Goal: Task Accomplishment & Management: Use online tool/utility

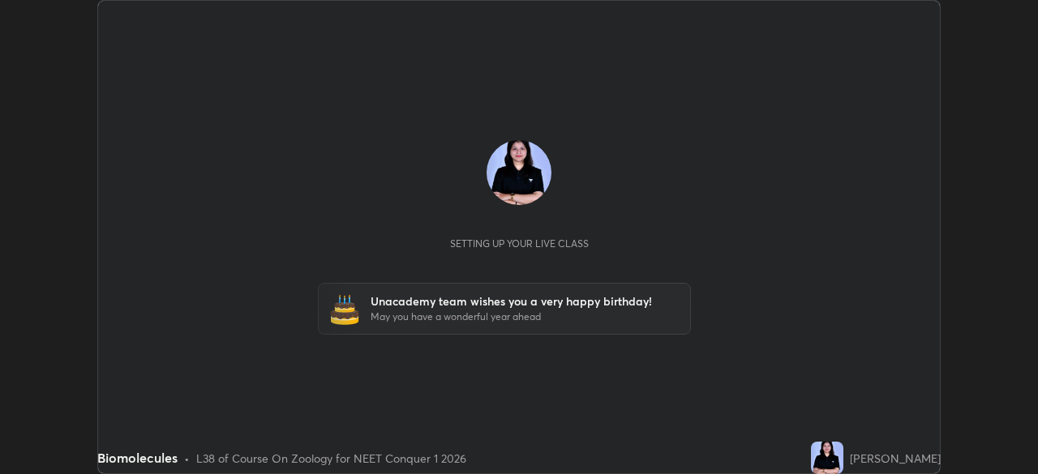
scroll to position [474, 1037]
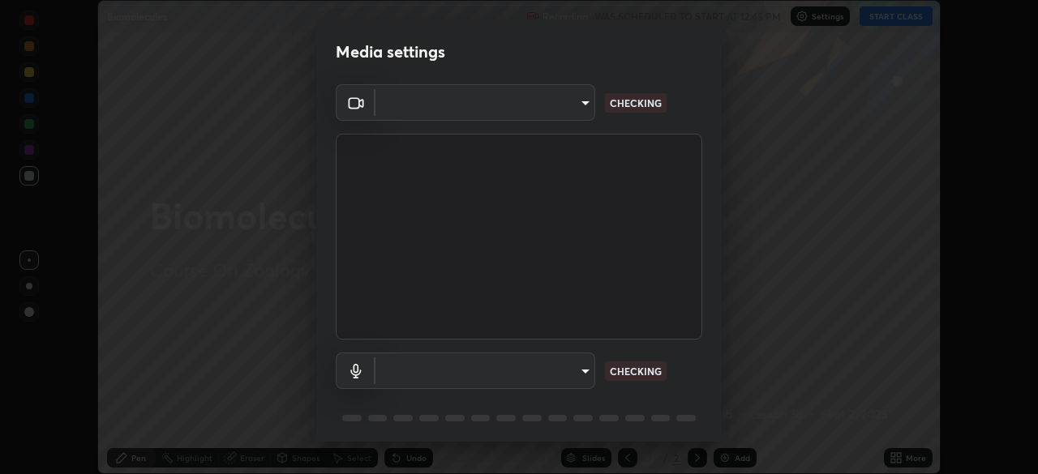
type input "846d0ba8f5080ab81b5b071cdfefeec17a04dc93fe71064fe08a1f5c66129023"
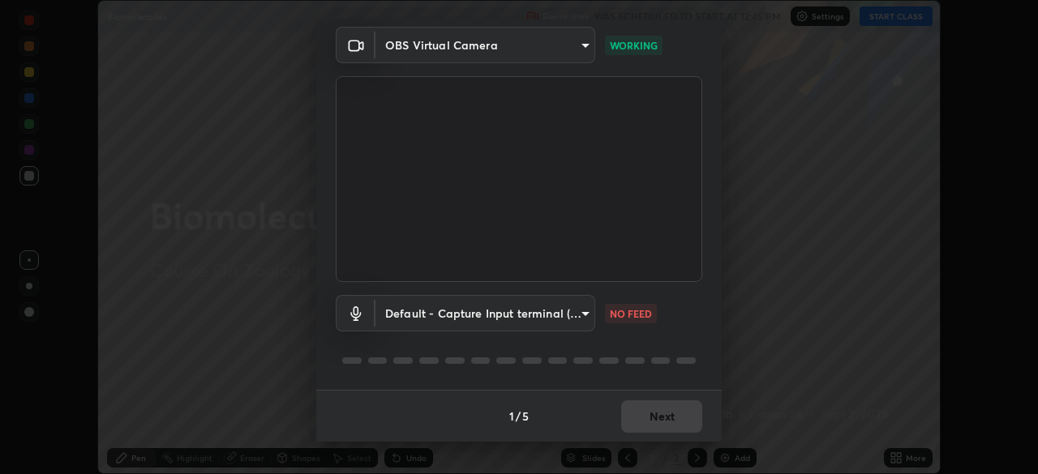
click at [581, 314] on body "Erase all Biomolecules Recording WAS SCHEDULED TO START AT 12:45 PM Settings ST…" at bounding box center [519, 237] width 1038 height 474
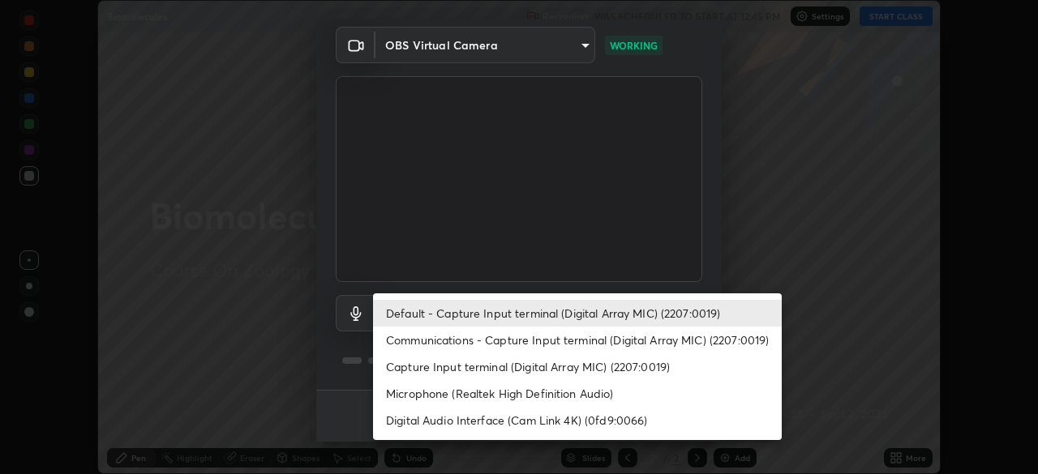
click at [566, 339] on li "Communications - Capture Input terminal (Digital Array MIC) (2207:0019)" at bounding box center [577, 340] width 409 height 27
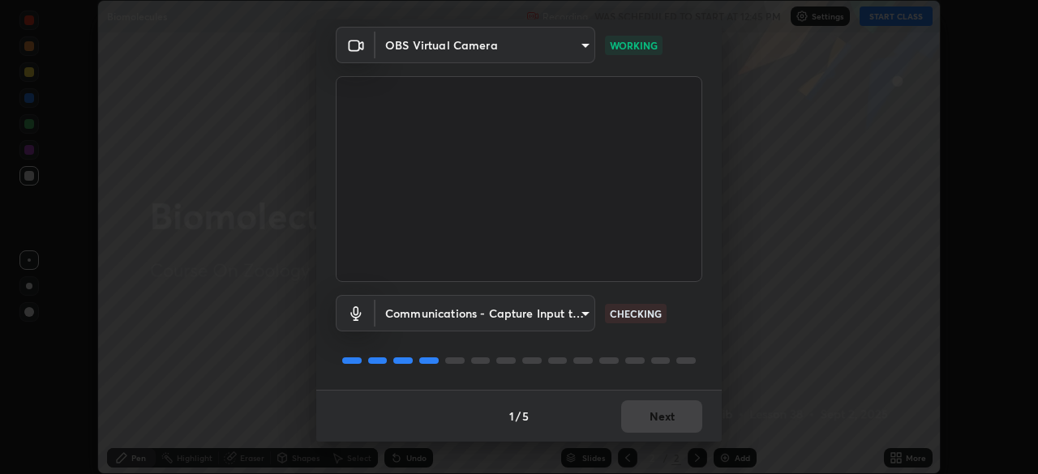
click at [581, 313] on body "Erase all Biomolecules Recording WAS SCHEDULED TO START AT 12:45 PM Settings ST…" at bounding box center [519, 237] width 1038 height 474
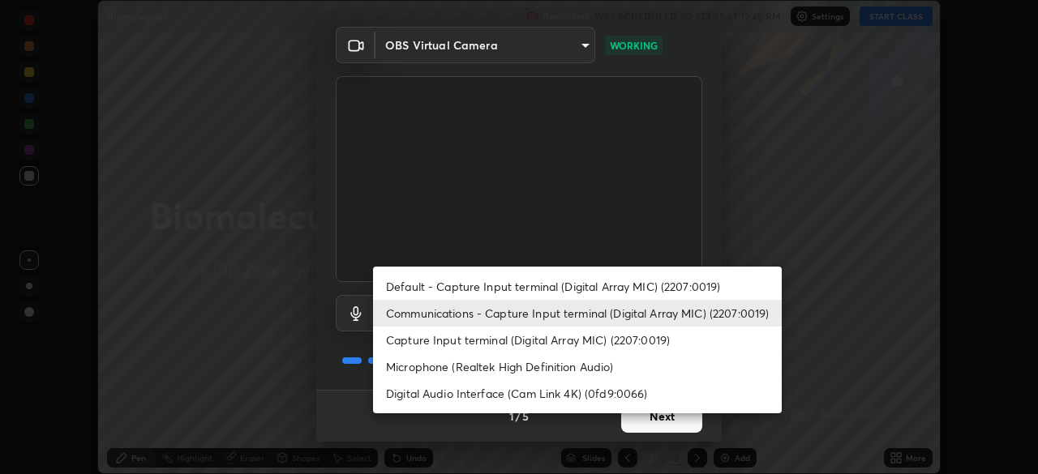
click at [587, 288] on li "Default - Capture Input terminal (Digital Array MIC) (2207:0019)" at bounding box center [577, 286] width 409 height 27
type input "default"
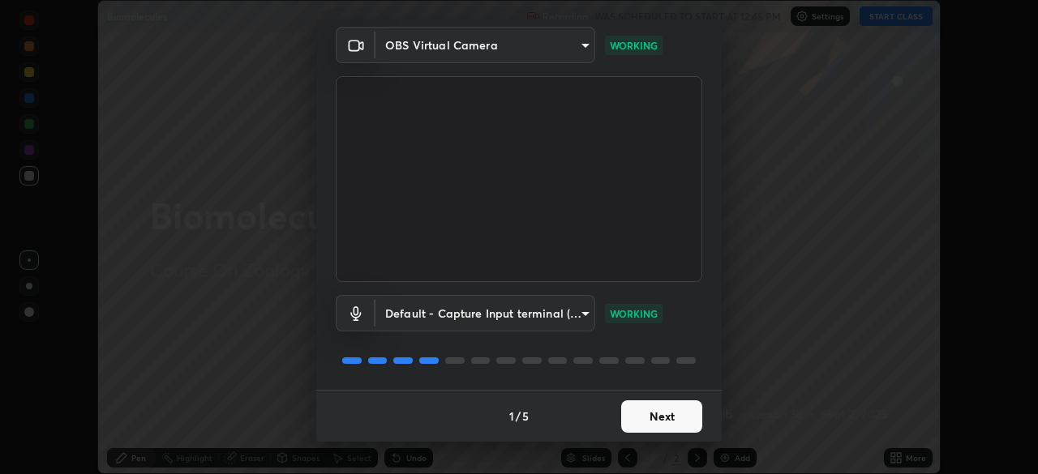
click at [654, 418] on button "Next" at bounding box center [661, 417] width 81 height 32
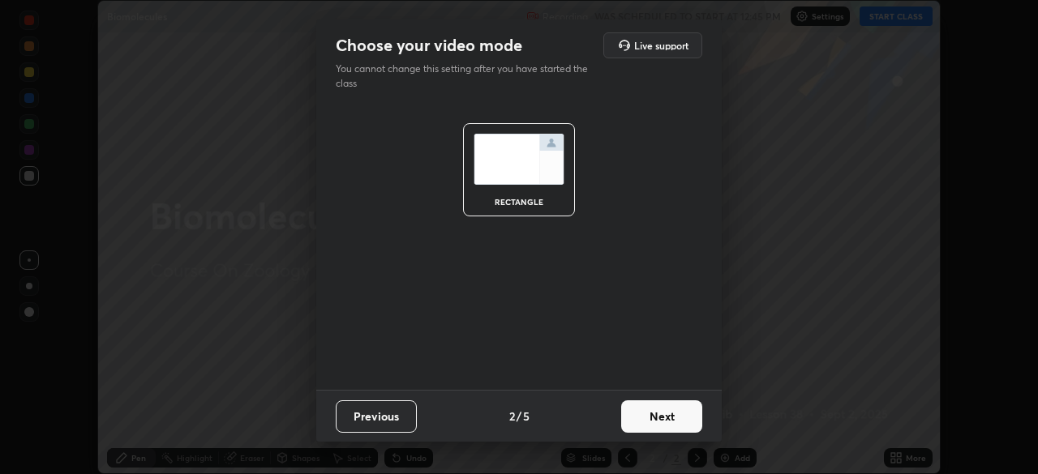
scroll to position [0, 0]
click at [656, 415] on button "Next" at bounding box center [661, 417] width 81 height 32
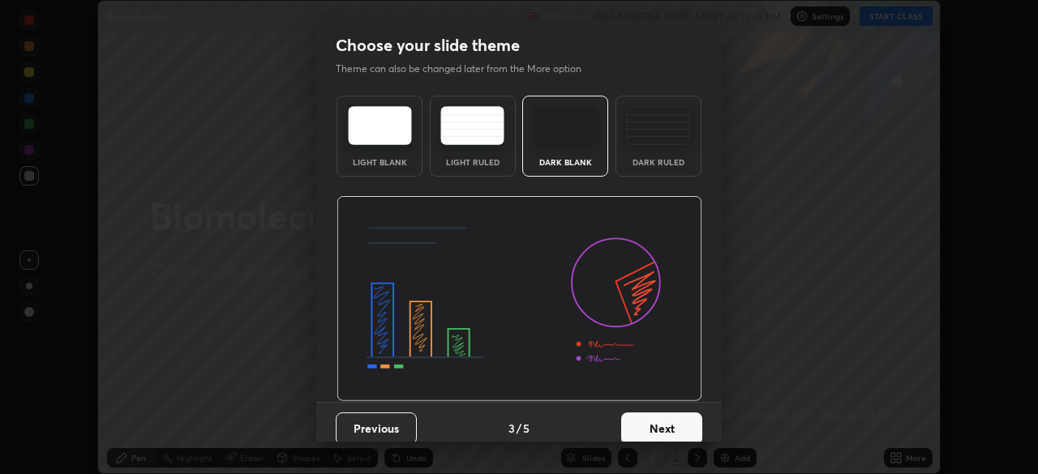
scroll to position [12, 0]
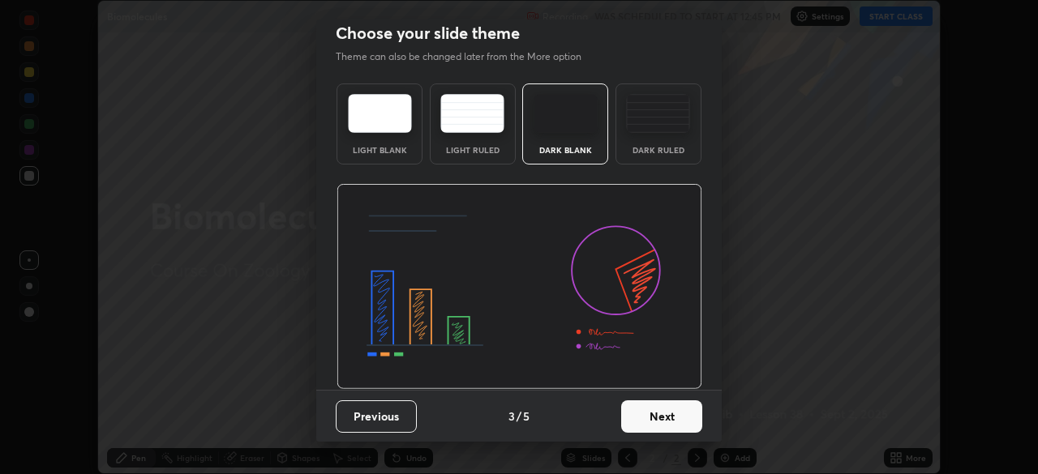
click at [647, 418] on button "Next" at bounding box center [661, 417] width 81 height 32
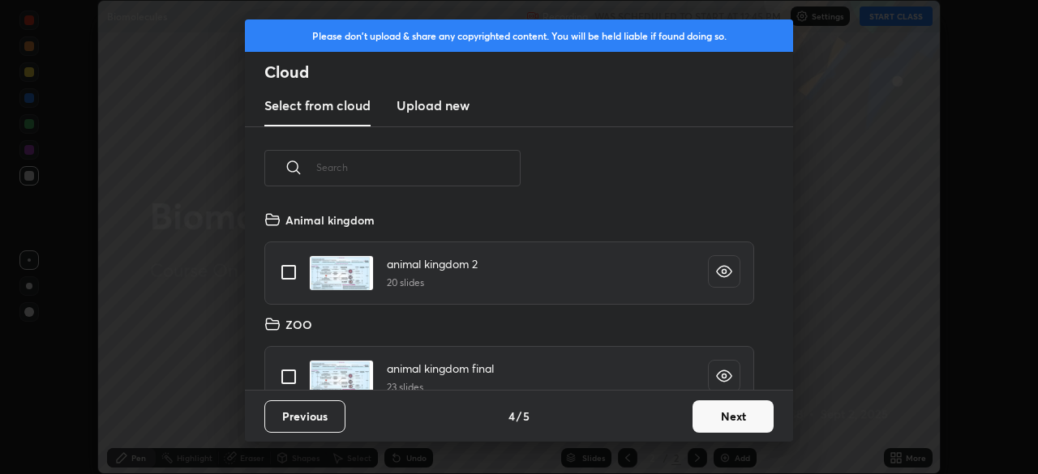
scroll to position [180, 521]
click at [712, 412] on button "Next" at bounding box center [732, 417] width 81 height 32
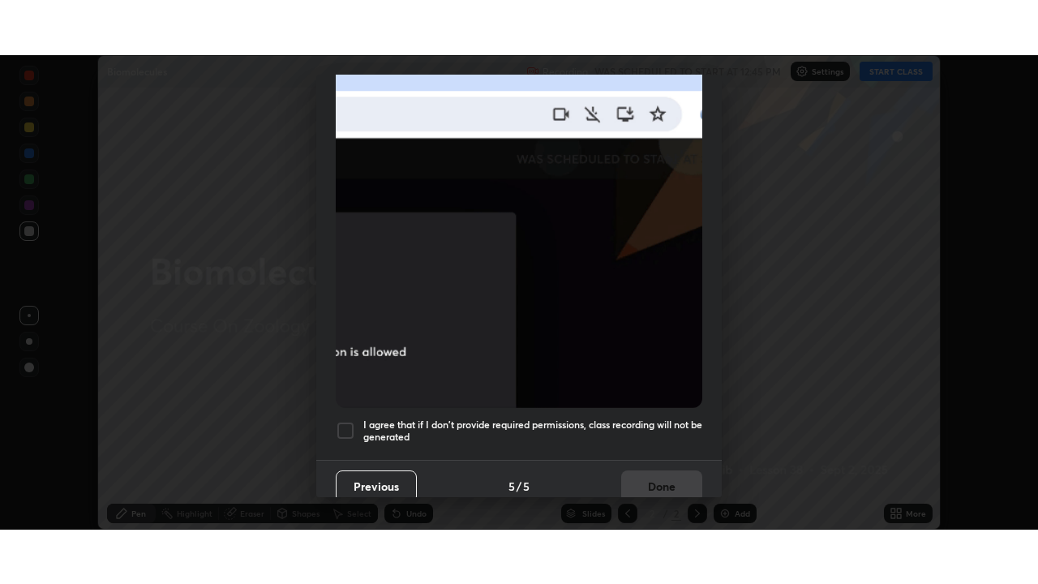
scroll to position [388, 0]
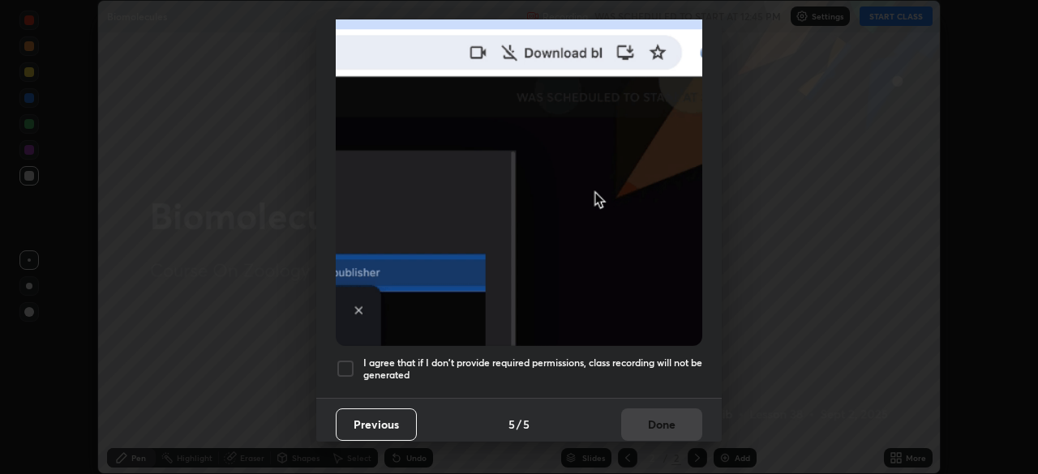
click at [347, 359] on div at bounding box center [345, 368] width 19 height 19
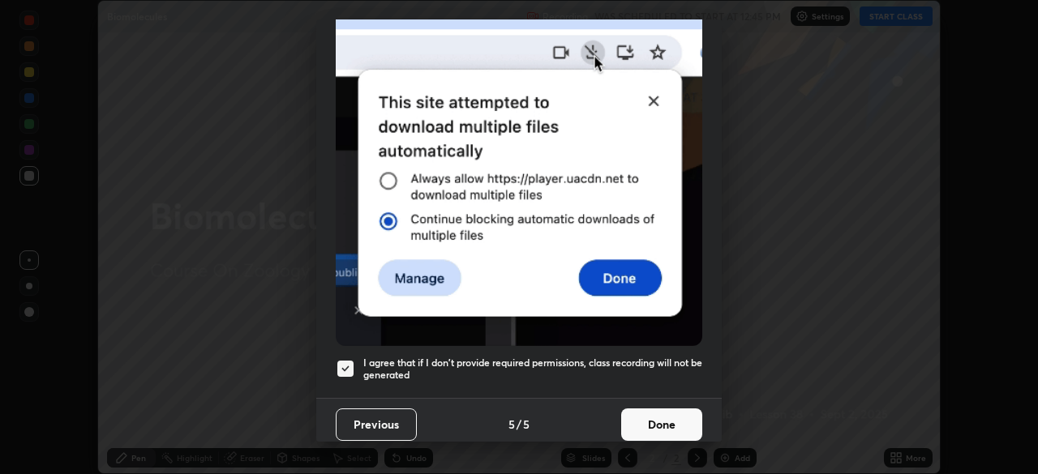
click at [643, 416] on button "Done" at bounding box center [661, 425] width 81 height 32
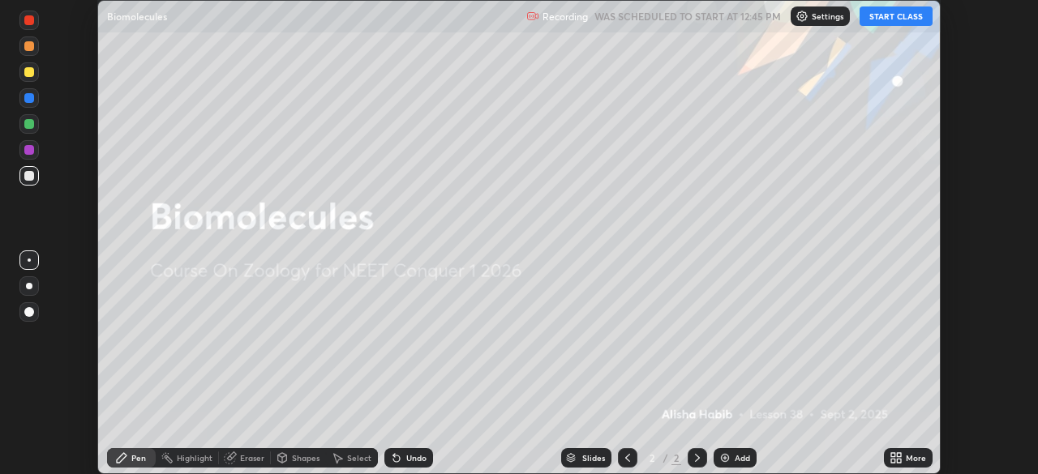
click at [876, 20] on button "START CLASS" at bounding box center [895, 15] width 73 height 19
click at [893, 461] on icon at bounding box center [893, 461] width 4 height 4
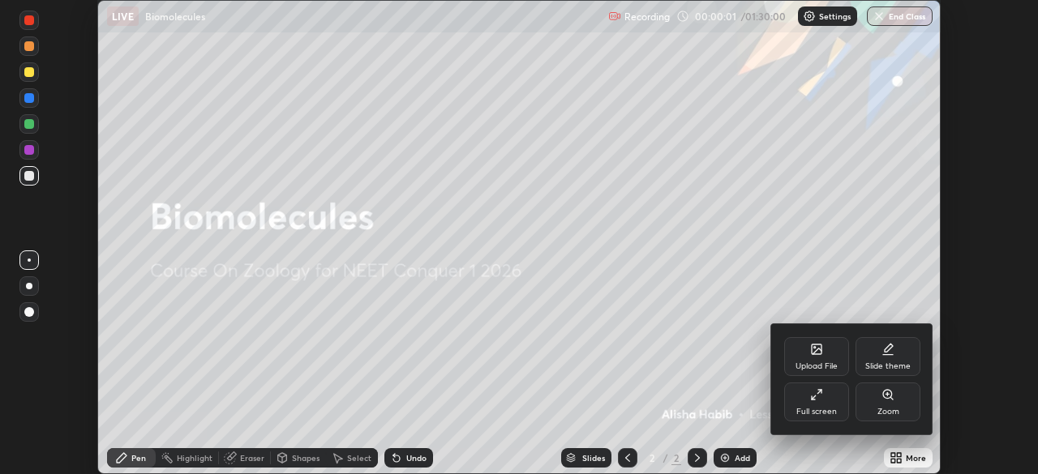
click at [825, 401] on div "Full screen" at bounding box center [816, 402] width 65 height 39
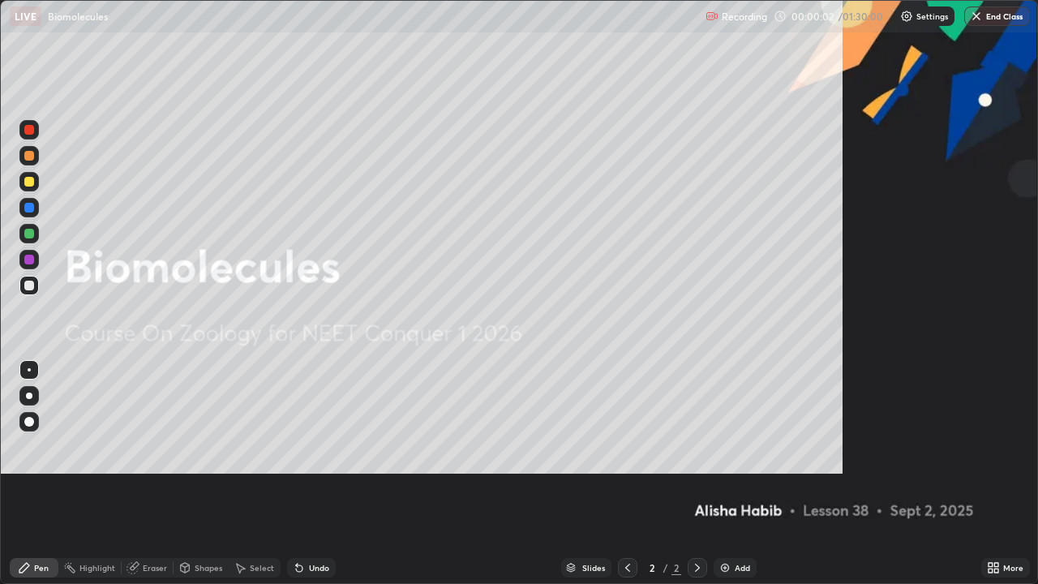
scroll to position [584, 1038]
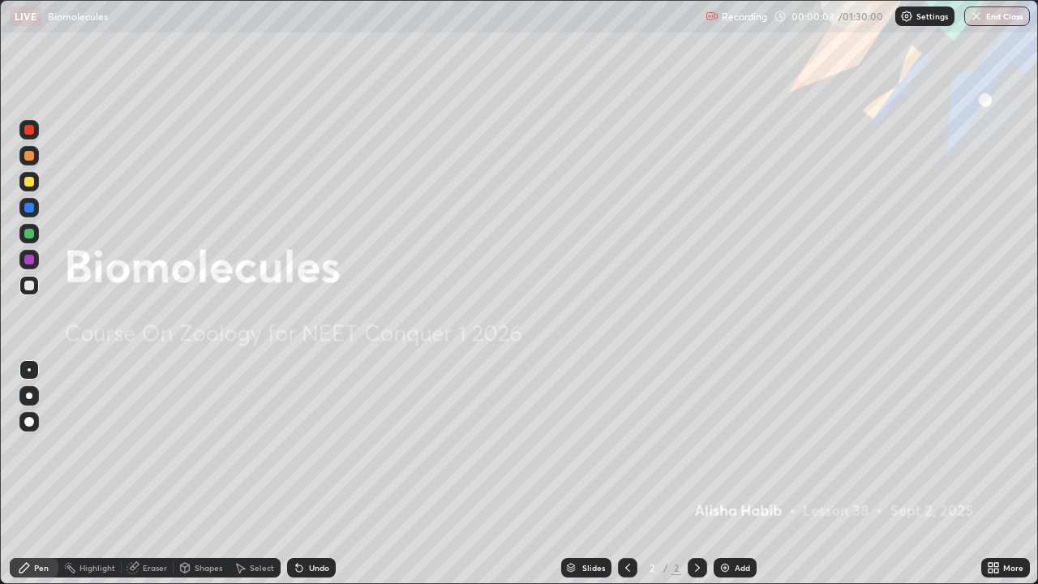
click at [26, 398] on div at bounding box center [28, 395] width 19 height 19
click at [735, 474] on div "Add" at bounding box center [742, 568] width 15 height 8
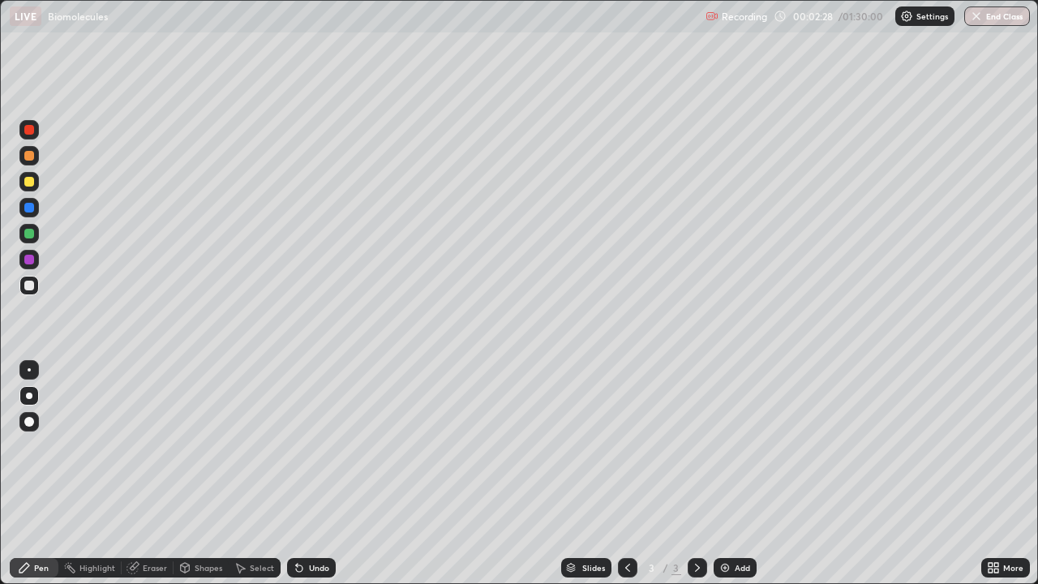
click at [304, 474] on div "Undo" at bounding box center [311, 567] width 49 height 19
click at [305, 474] on div "Undo" at bounding box center [311, 567] width 49 height 19
click at [309, 474] on div "Undo" at bounding box center [319, 568] width 20 height 8
click at [306, 474] on div "Undo" at bounding box center [311, 567] width 49 height 19
click at [309, 474] on div "Undo" at bounding box center [319, 568] width 20 height 8
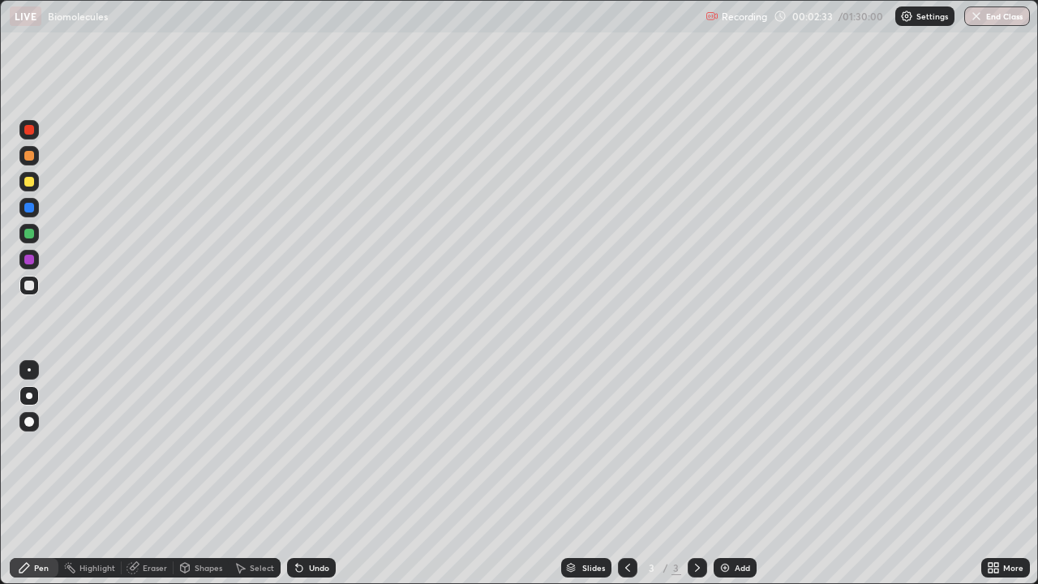
click at [315, 474] on div "Undo" at bounding box center [319, 568] width 20 height 8
click at [727, 474] on img at bounding box center [724, 567] width 13 height 13
click at [149, 474] on div "Eraser" at bounding box center [155, 568] width 24 height 8
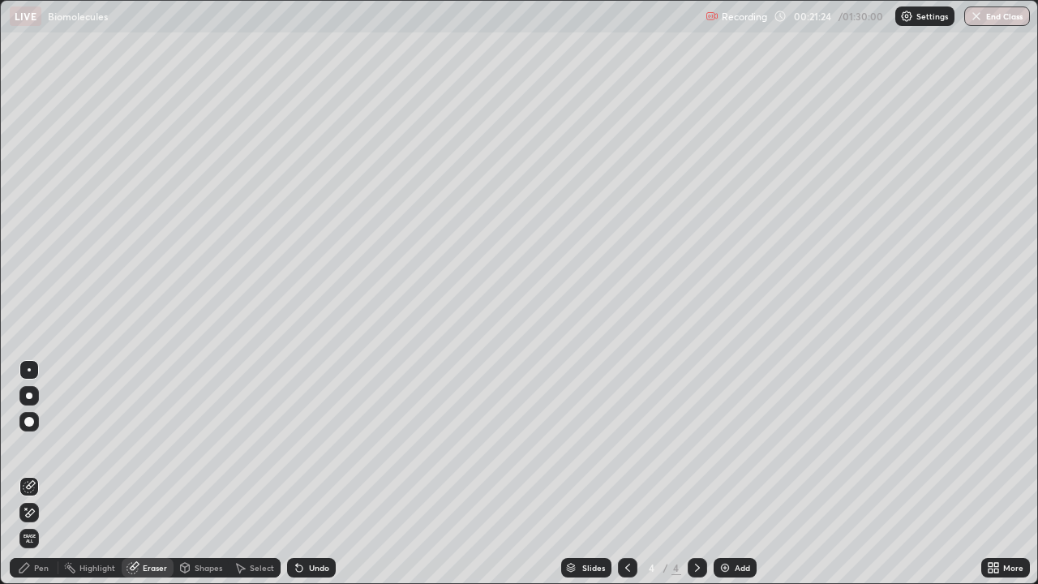
click at [25, 474] on span "Erase all" at bounding box center [29, 539] width 18 height 10
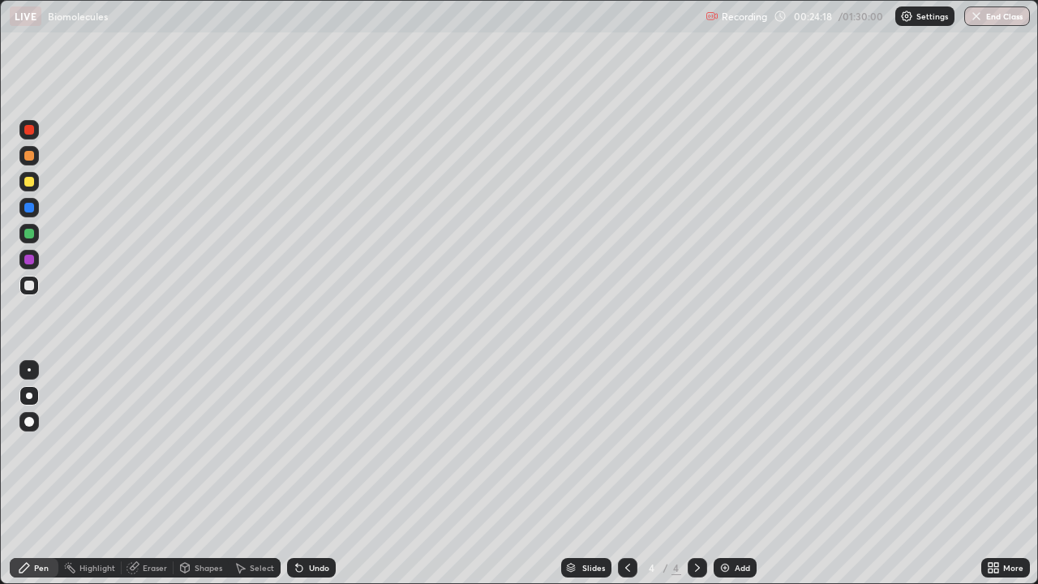
click at [157, 474] on div "Eraser" at bounding box center [155, 568] width 24 height 8
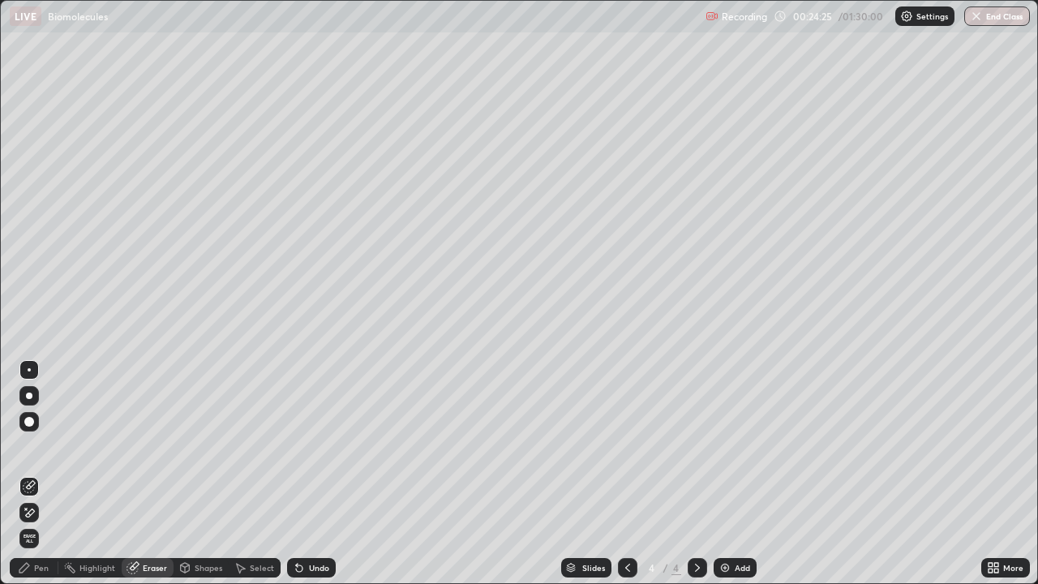
click at [28, 424] on div at bounding box center [29, 422] width 10 height 10
click at [139, 474] on div "Eraser" at bounding box center [148, 567] width 52 height 19
click at [36, 474] on div "Pen" at bounding box center [41, 568] width 15 height 8
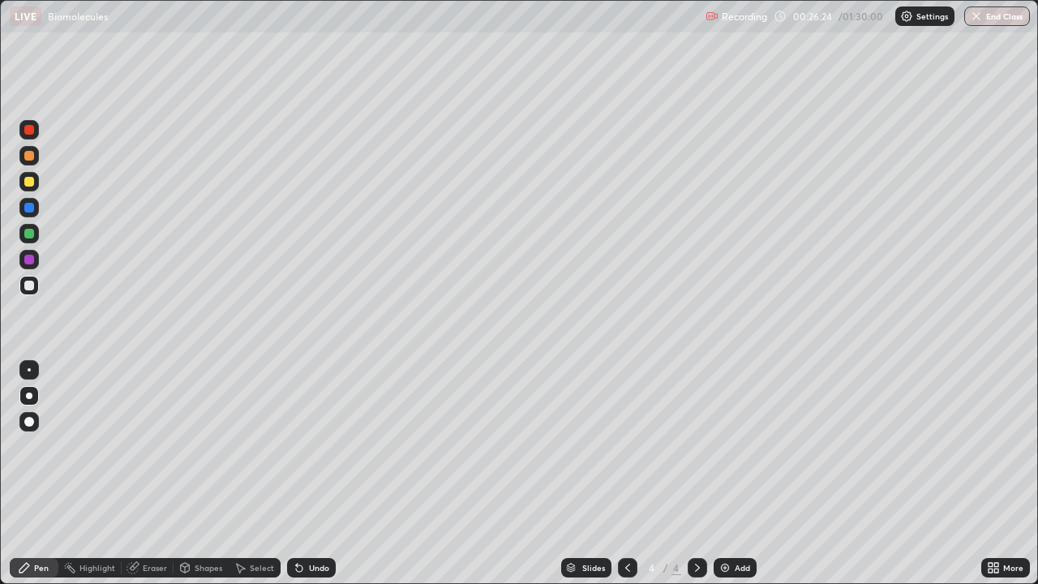
click at [141, 474] on div "Eraser" at bounding box center [148, 567] width 52 height 19
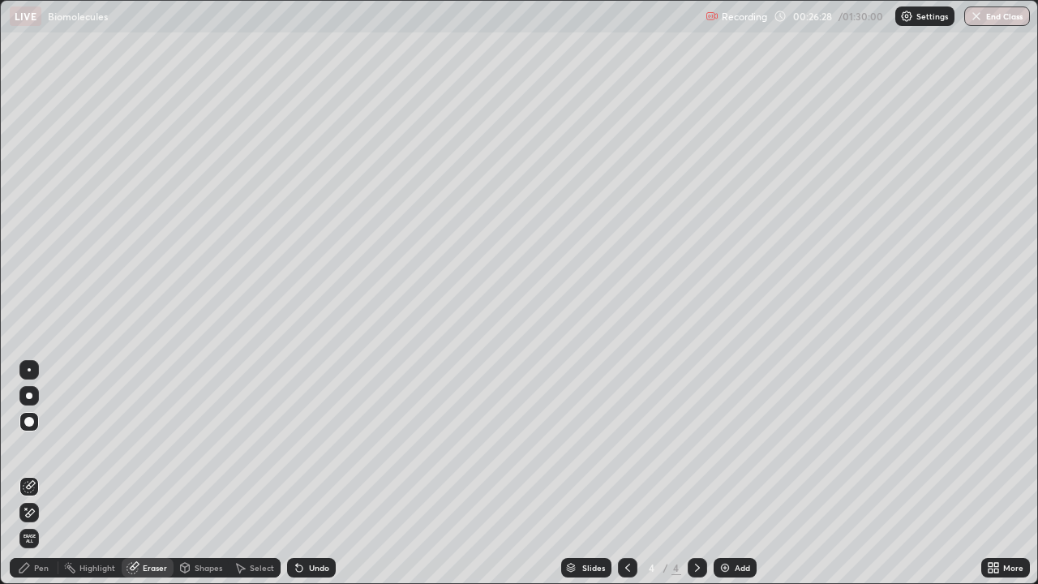
click at [45, 474] on div "Pen" at bounding box center [41, 568] width 15 height 8
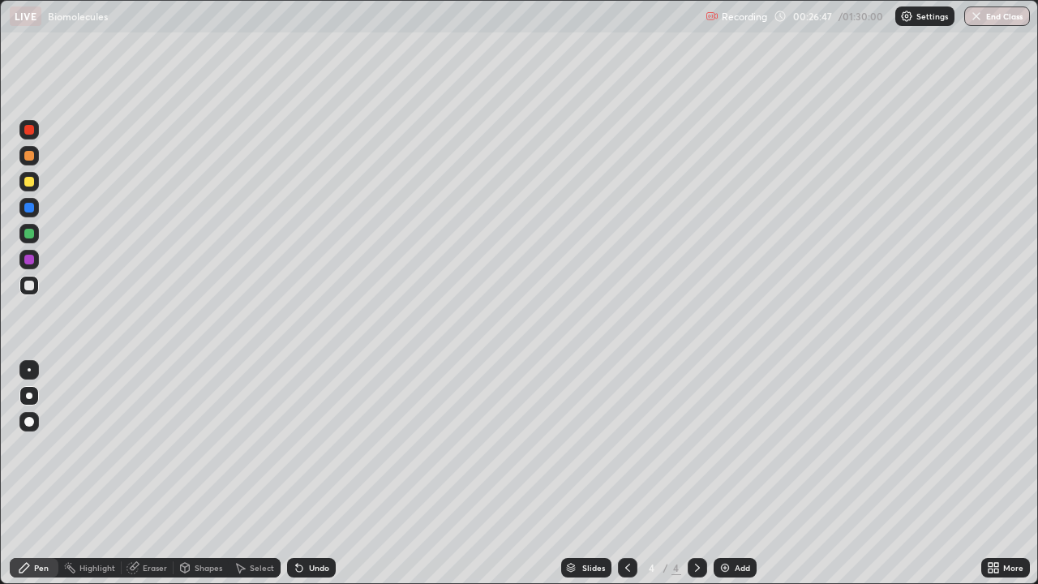
click at [154, 474] on div "Eraser" at bounding box center [155, 568] width 24 height 8
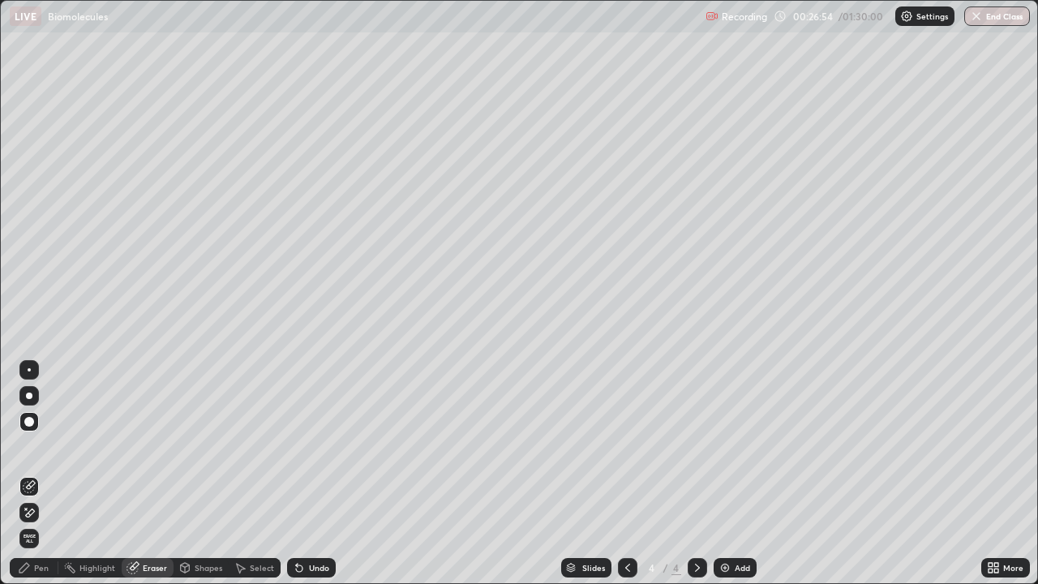
click at [36, 474] on div "Pen" at bounding box center [41, 568] width 15 height 8
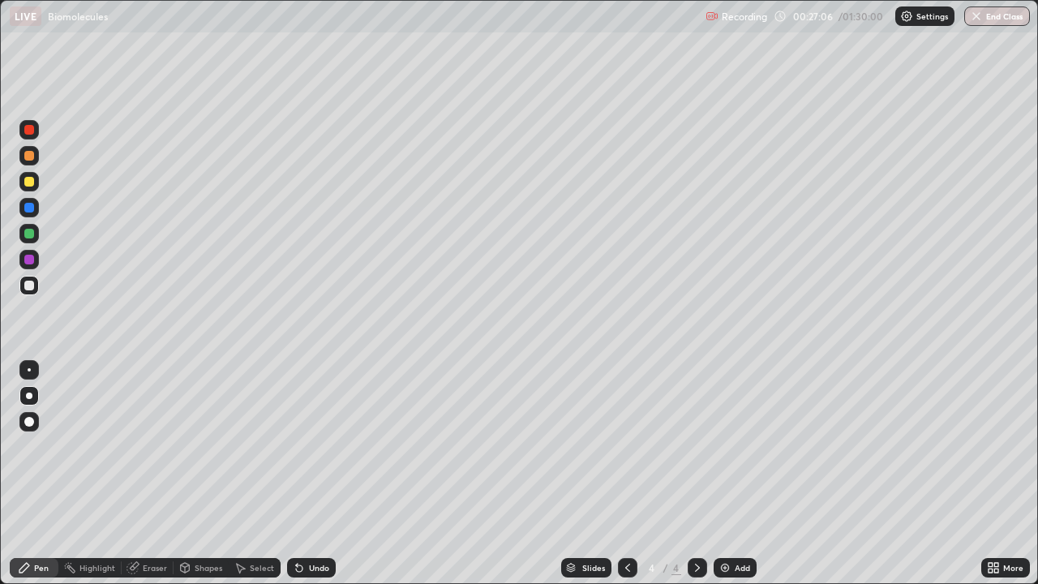
click at [152, 474] on div "Eraser" at bounding box center [155, 568] width 24 height 8
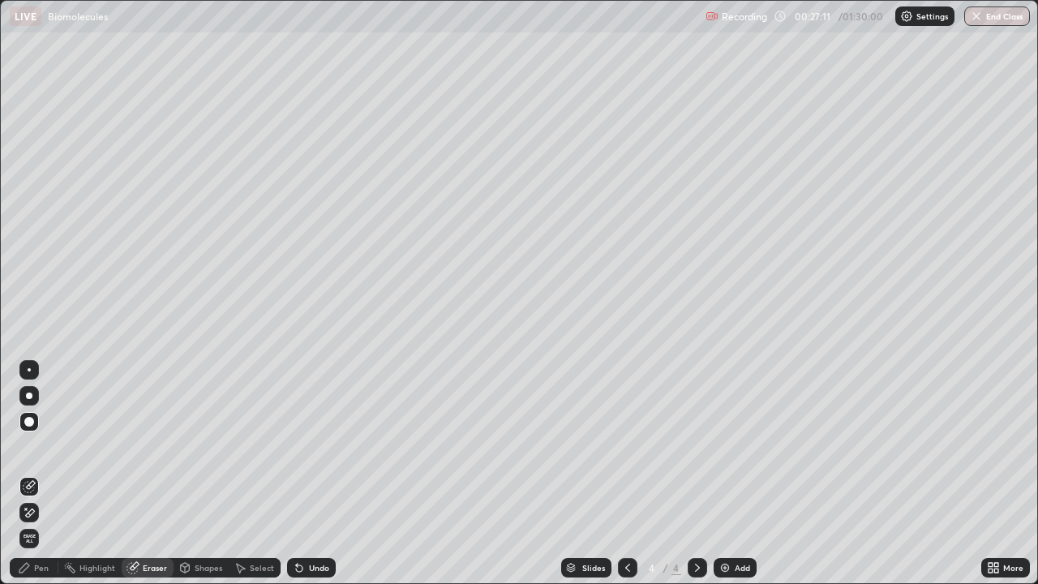
click at [40, 474] on div "Pen" at bounding box center [41, 568] width 15 height 8
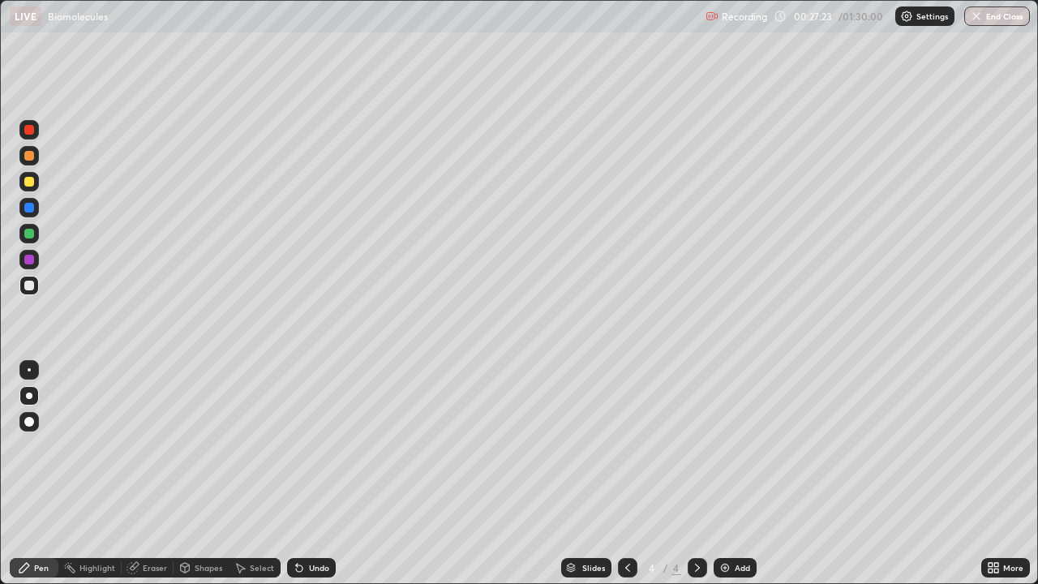
click at [32, 361] on div at bounding box center [28, 369] width 19 height 19
click at [29, 370] on div at bounding box center [29, 369] width 3 height 3
click at [151, 474] on div "Eraser" at bounding box center [155, 568] width 24 height 8
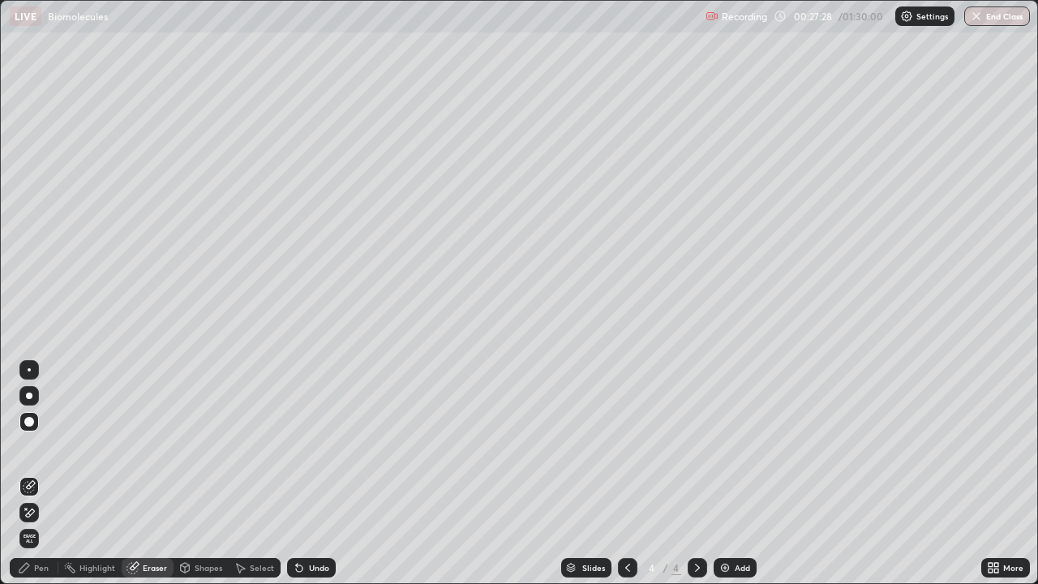
click at [40, 474] on div "Pen" at bounding box center [41, 568] width 15 height 8
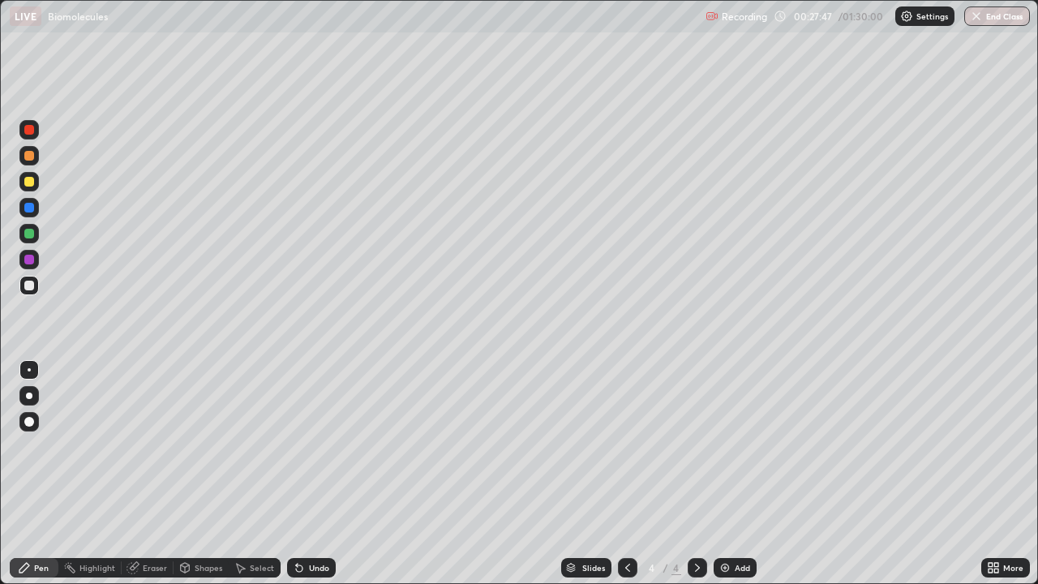
click at [296, 474] on icon at bounding box center [299, 568] width 6 height 6
click at [306, 474] on div "Undo" at bounding box center [311, 567] width 49 height 19
click at [298, 474] on icon at bounding box center [299, 568] width 6 height 6
click at [300, 474] on icon at bounding box center [299, 567] width 13 height 13
click at [305, 474] on div "Undo" at bounding box center [311, 567] width 49 height 19
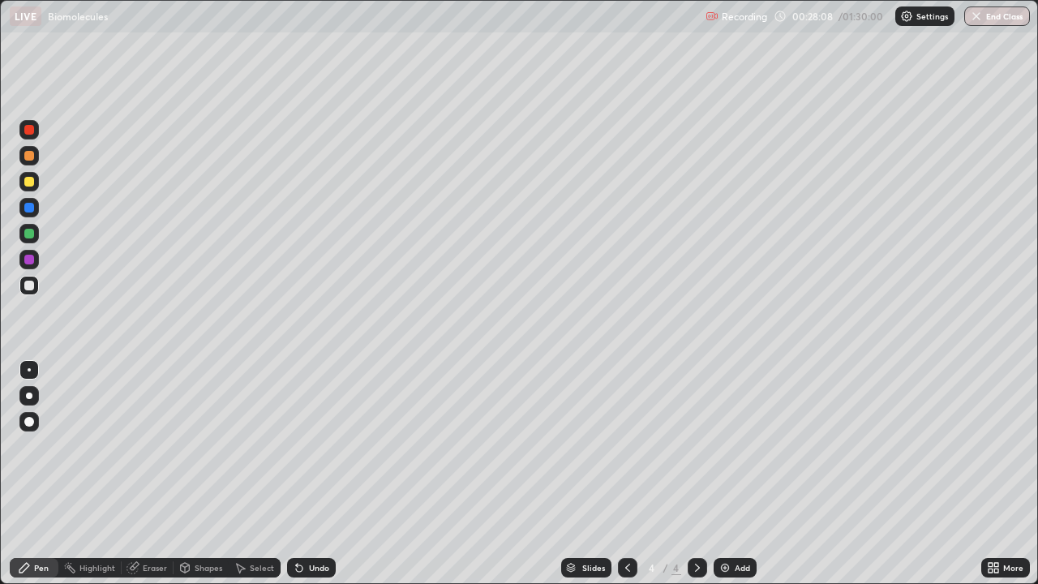
click at [153, 474] on div "Eraser" at bounding box center [155, 568] width 24 height 8
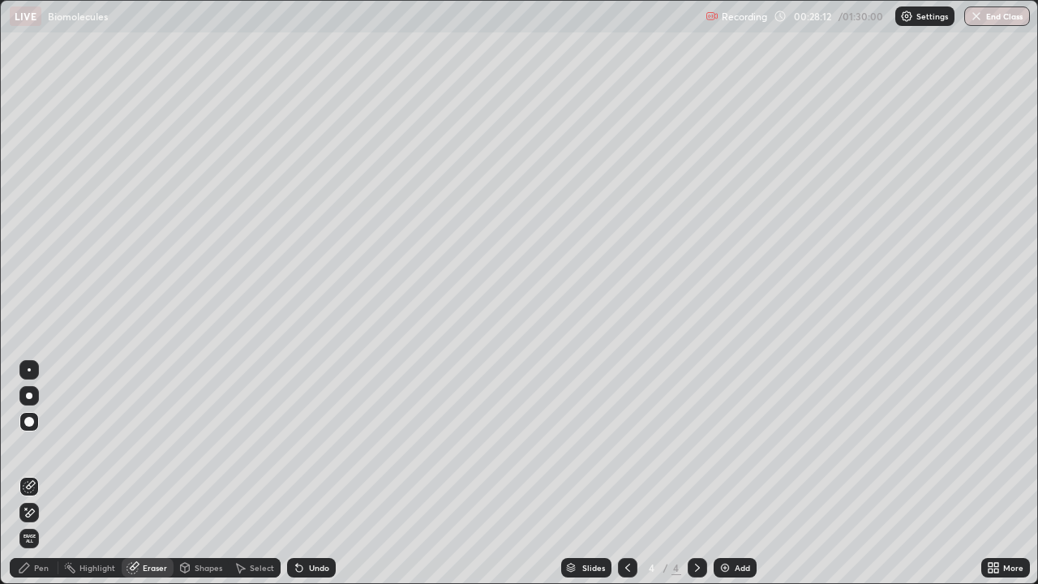
click at [36, 474] on div "Pen" at bounding box center [41, 568] width 15 height 8
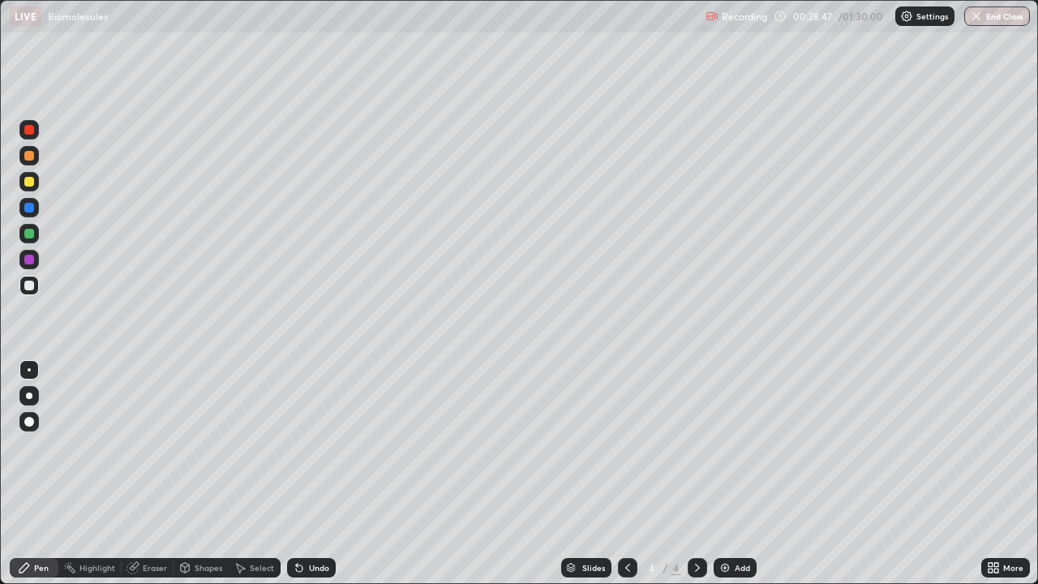
click at [149, 474] on div "Eraser" at bounding box center [155, 568] width 24 height 8
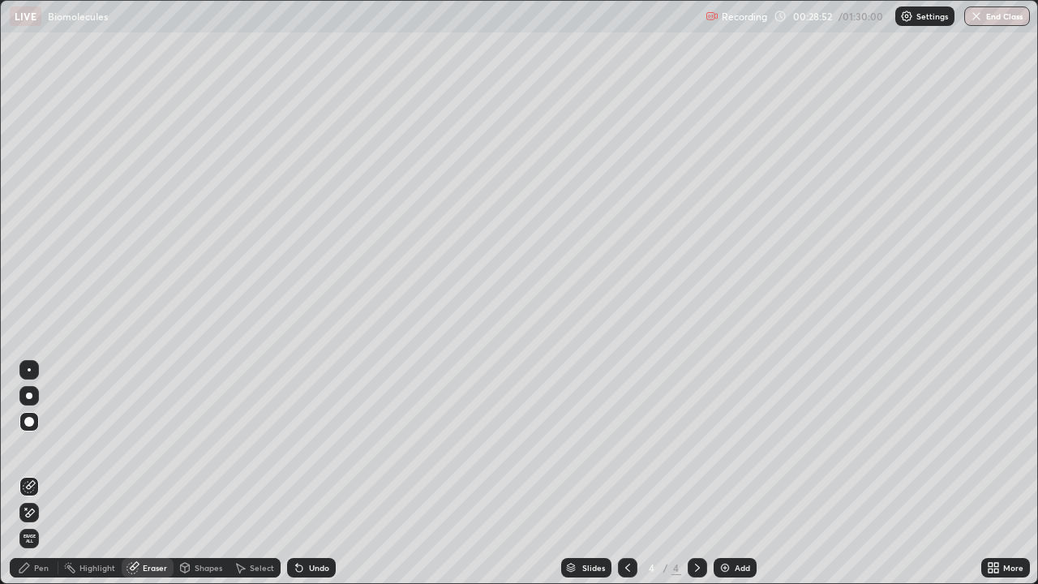
click at [41, 474] on div "Pen" at bounding box center [41, 568] width 15 height 8
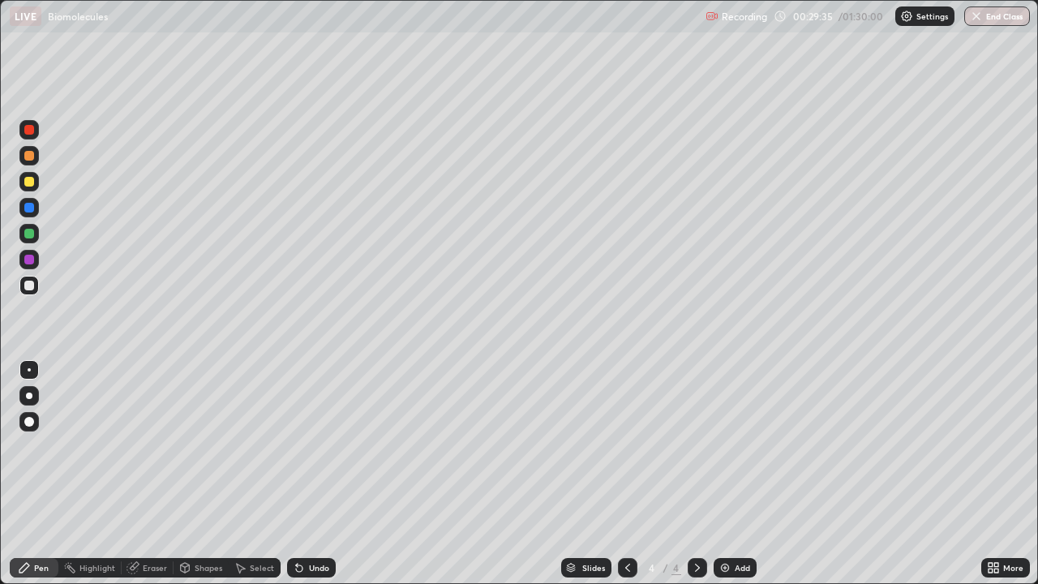
click at [35, 398] on div at bounding box center [28, 395] width 19 height 19
click at [708, 11] on img at bounding box center [711, 16] width 13 height 13
click at [722, 16] on p "Recording" at bounding box center [744, 17] width 45 height 12
click at [708, 19] on img at bounding box center [711, 16] width 13 height 13
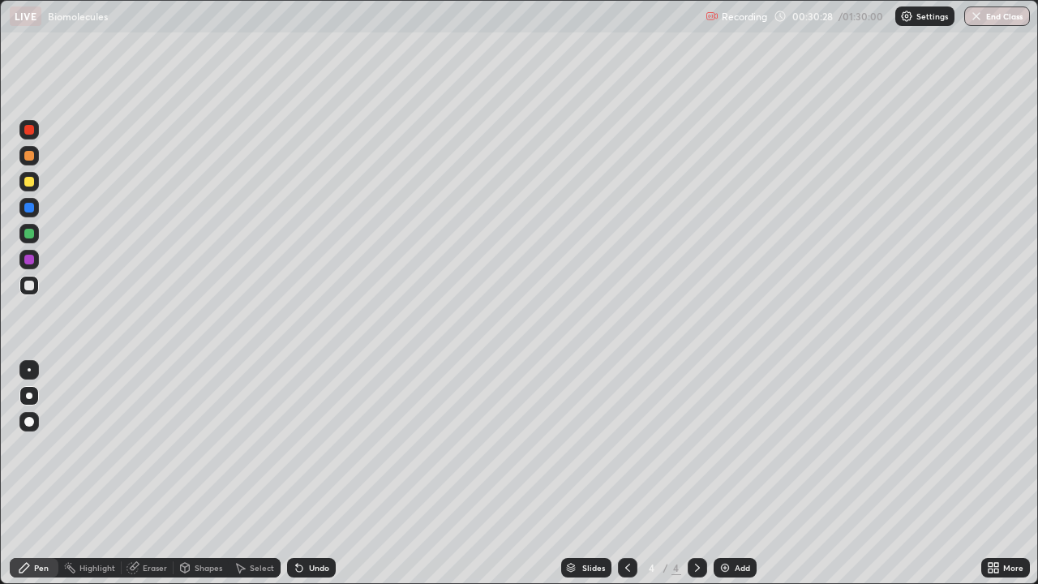
click at [777, 16] on div "Recording 00:30:28 / 01:30:00 Settings End Class" at bounding box center [867, 17] width 324 height 32
click at [915, 19] on div "Settings" at bounding box center [924, 15] width 59 height 19
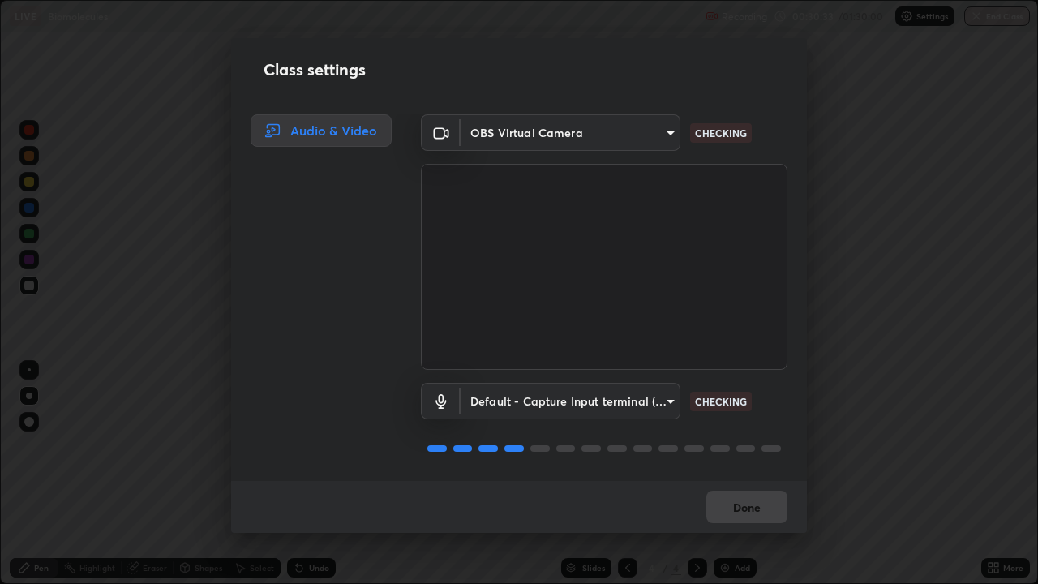
click at [868, 410] on div "Class settings Audio & Video OBS Virtual Camera 846d0ba8f5080ab81b5b071cdfefeec…" at bounding box center [519, 292] width 1038 height 584
click at [744, 474] on div "Done" at bounding box center [519, 507] width 576 height 52
click at [739, 474] on div "Done" at bounding box center [519, 507] width 576 height 52
click at [742, 474] on button "Done" at bounding box center [746, 507] width 81 height 32
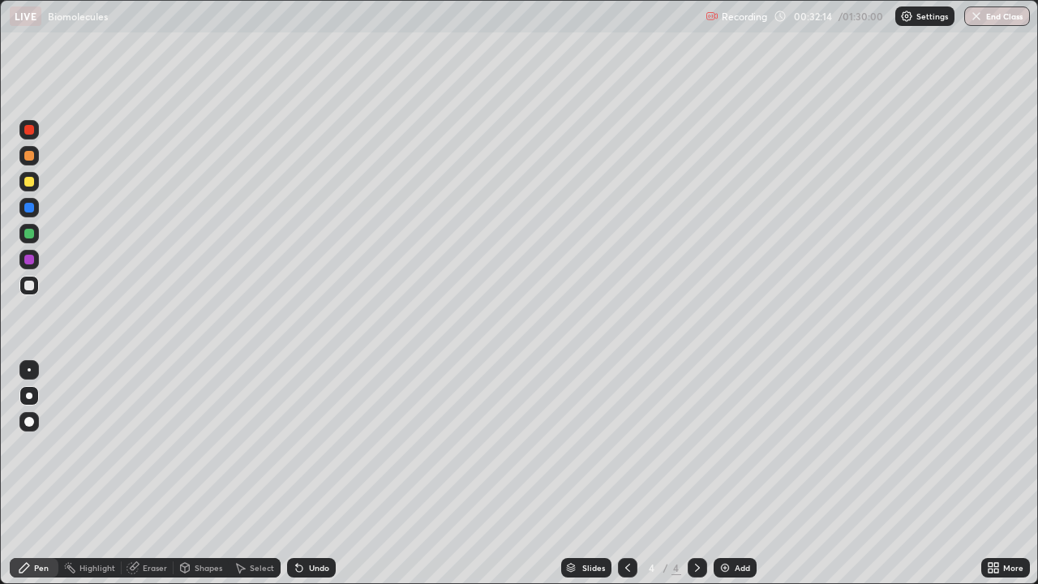
click at [328, 474] on div "Undo" at bounding box center [311, 567] width 49 height 19
click at [311, 474] on div "Undo" at bounding box center [308, 567] width 55 height 32
click at [264, 474] on div "Select" at bounding box center [262, 568] width 24 height 8
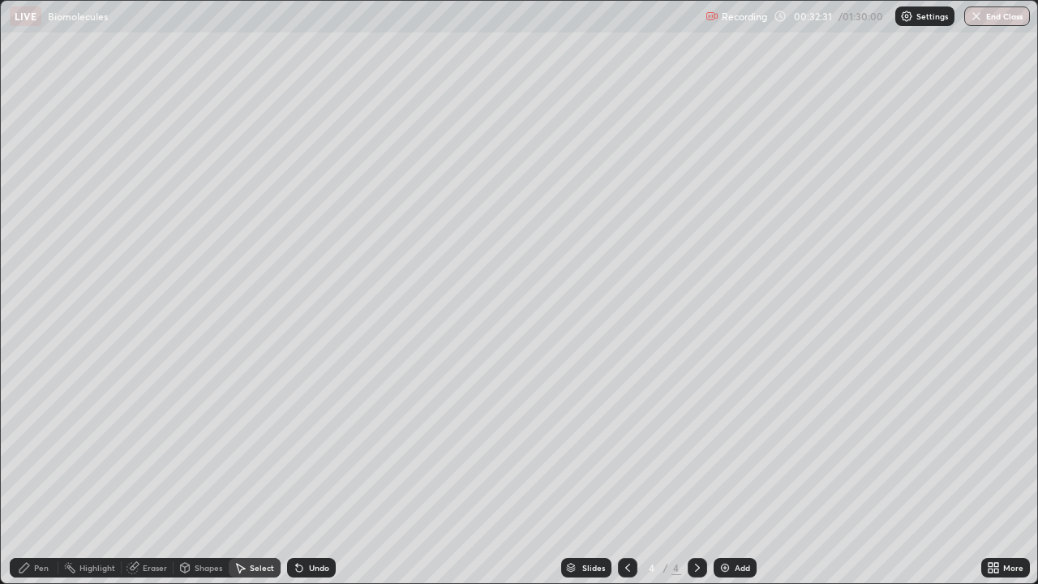
click at [96, 474] on div "Highlight" at bounding box center [89, 567] width 63 height 32
